Goal: Task Accomplishment & Management: Check status

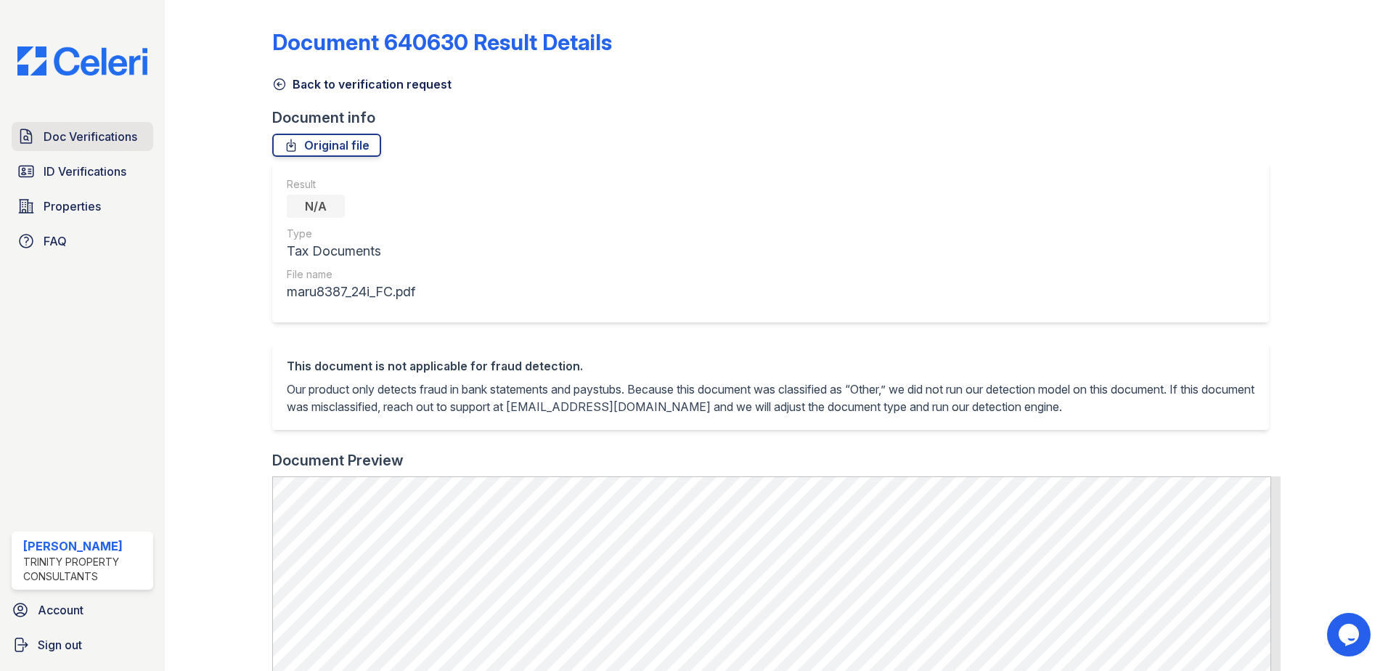
click at [107, 138] on span "Doc Verifications" at bounding box center [91, 136] width 94 height 17
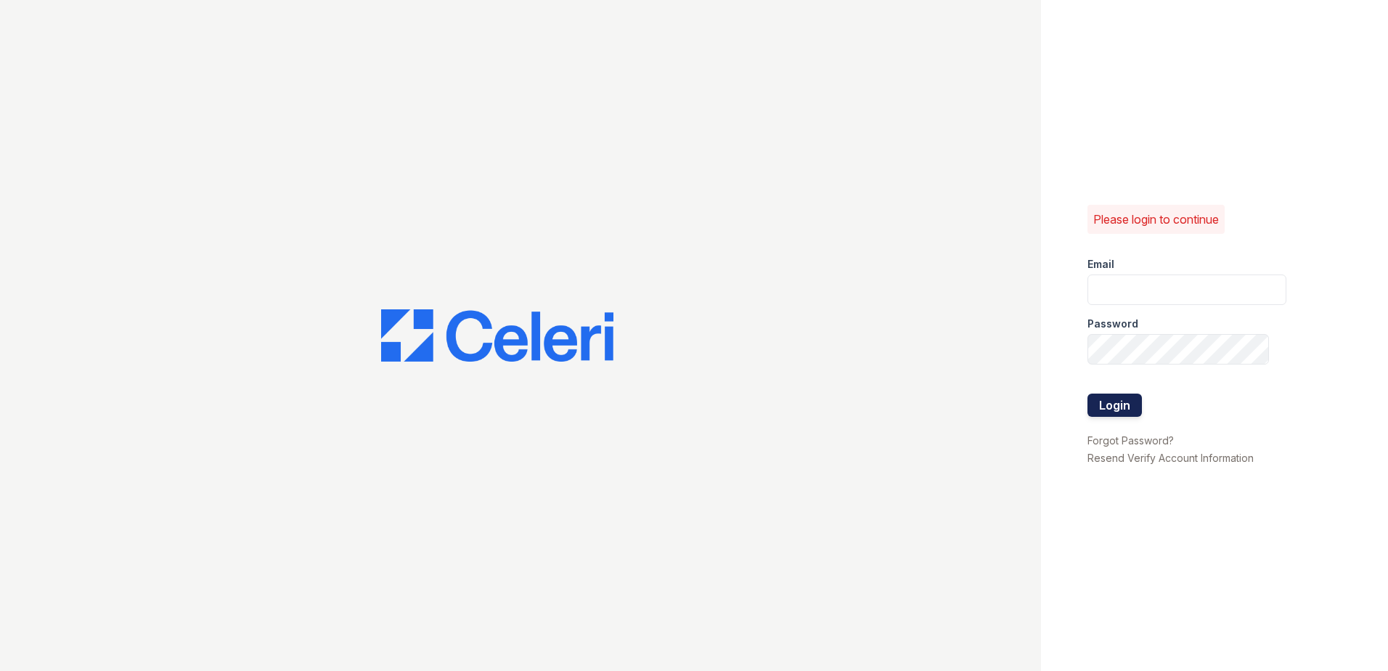
type input "[EMAIL_ADDRESS][DOMAIN_NAME]"
click at [1110, 401] on button "Login" at bounding box center [1114, 404] width 54 height 23
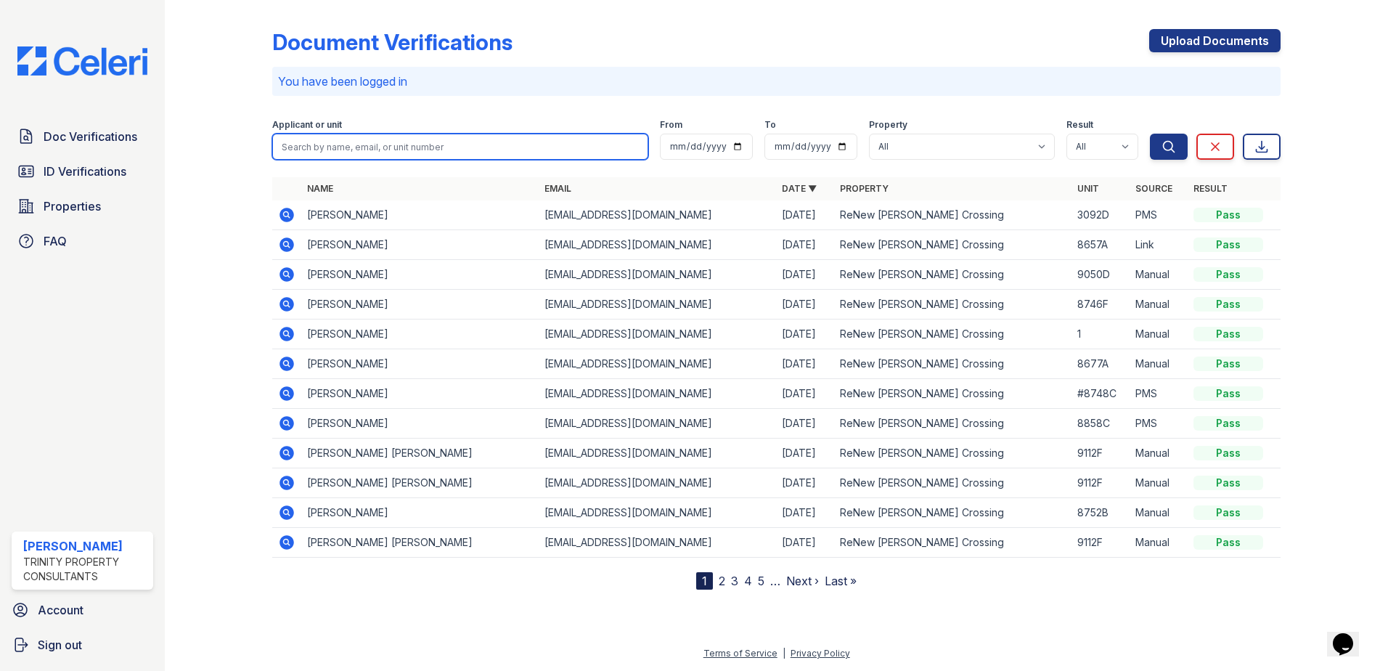
click at [361, 151] on input "search" at bounding box center [460, 147] width 376 height 26
type input "camrin"
click at [1150, 134] on button "Search" at bounding box center [1169, 147] width 38 height 26
